Goal: Transaction & Acquisition: Register for event/course

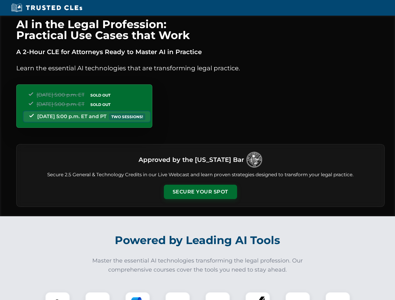
click at [200, 192] on button "Secure Your Spot" at bounding box center [200, 192] width 73 height 14
click at [58, 296] on img at bounding box center [57, 304] width 18 height 18
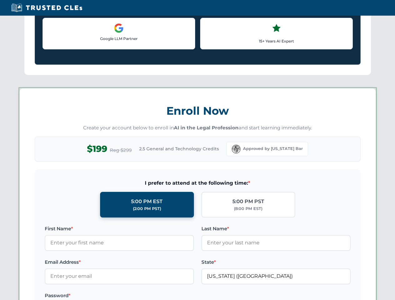
click at [138, 296] on label "Password *" at bounding box center [119, 296] width 149 height 8
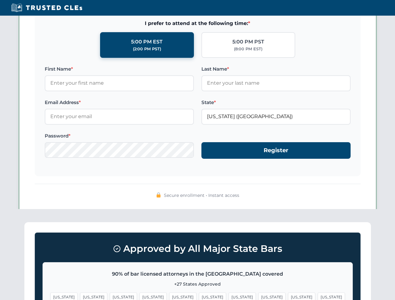
click at [288, 296] on span "[US_STATE]" at bounding box center [301, 297] width 27 height 9
